Goal: Information Seeking & Learning: Learn about a topic

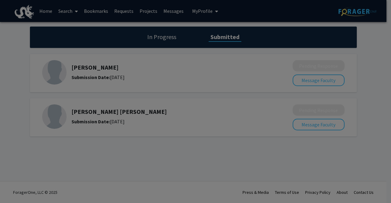
click at [58, 53] on div at bounding box center [195, 101] width 391 height 203
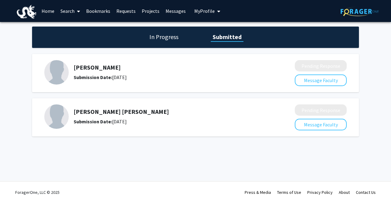
click at [103, 10] on link "Bookmarks" at bounding box center [98, 10] width 30 height 21
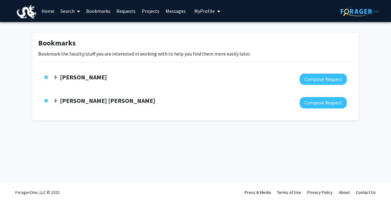
click at [45, 101] on span "Remove Amanda Carneiro Marques from bookmarks" at bounding box center [46, 100] width 4 height 5
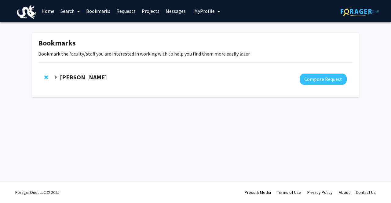
click at [85, 82] on div at bounding box center [199, 79] width 293 height 11
click at [86, 82] on div at bounding box center [199, 79] width 293 height 11
click at [86, 78] on strong "[PERSON_NAME]" at bounding box center [83, 77] width 47 height 8
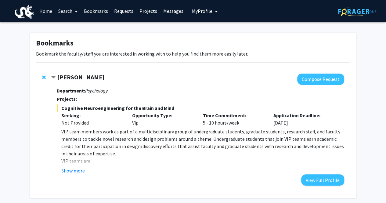
click at [86, 78] on strong "[PERSON_NAME]" at bounding box center [80, 77] width 47 height 8
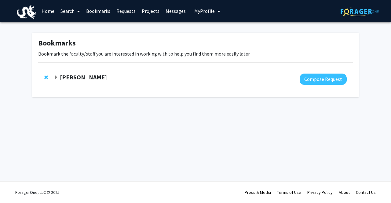
click at [85, 81] on div "[PERSON_NAME]" at bounding box center [119, 78] width 132 height 8
click at [86, 76] on strong "[PERSON_NAME]" at bounding box center [83, 77] width 47 height 8
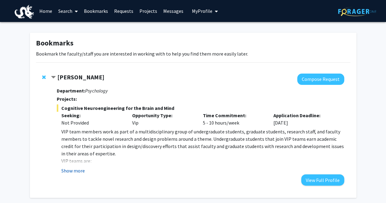
click at [80, 170] on button "Show more" at bounding box center [73, 170] width 24 height 7
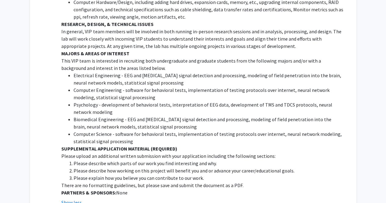
scroll to position [658, 0]
click at [135, 57] on p "This VIP team is interested in recruiting both undergraduate and graduate stude…" at bounding box center [202, 64] width 283 height 15
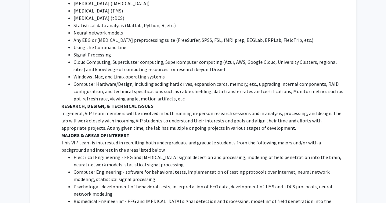
scroll to position [701, 0]
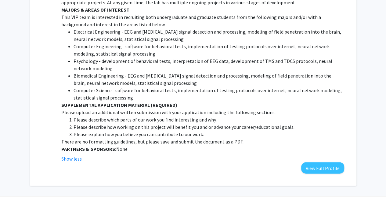
click at [178, 116] on li "Please describe which parts of our work you find interesting and why." at bounding box center [209, 119] width 271 height 7
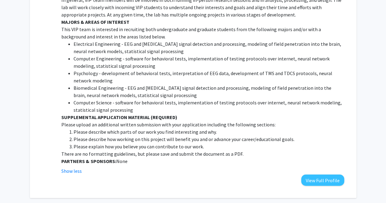
scroll to position [689, 0]
click at [178, 121] on p "Please upload an additional written submission with your application including …" at bounding box center [202, 124] width 283 height 7
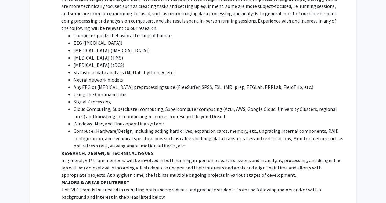
scroll to position [548, 0]
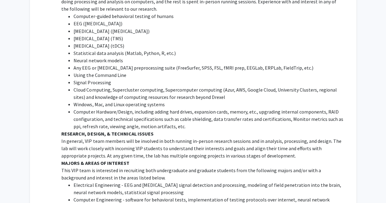
click at [295, 86] on li "Cloud Computing, Supercluster computing, Supercomputer computing (Azur, AWS, Go…" at bounding box center [209, 93] width 271 height 15
